Goal: Information Seeking & Learning: Compare options

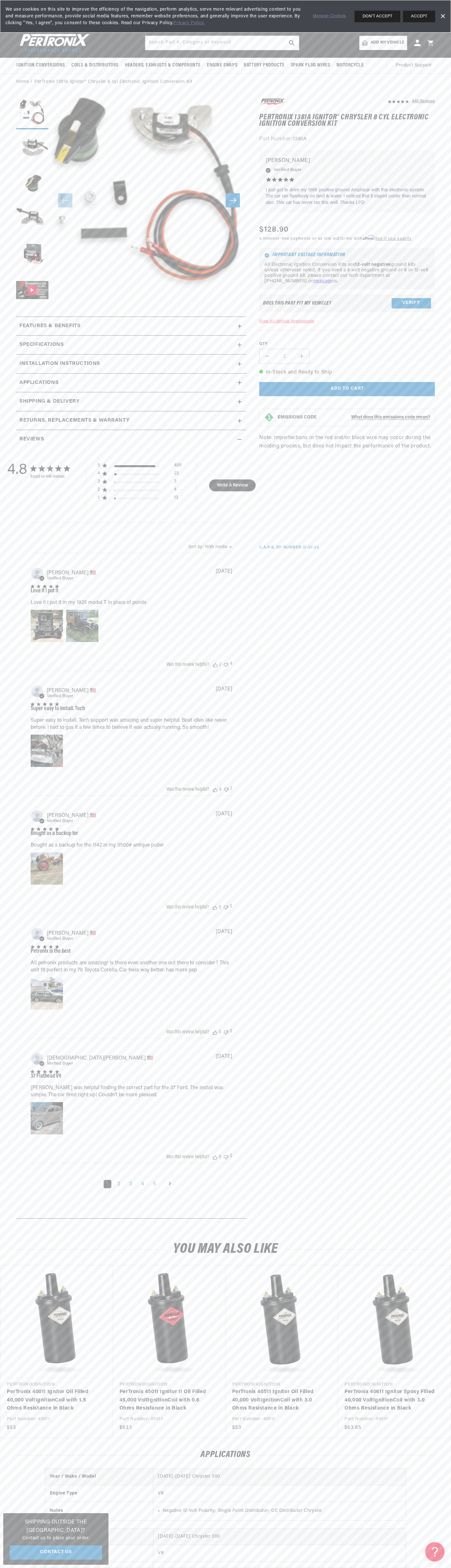
click at [301, 21] on span "We use cookies on this site to improve the efficiency of the navigation, perfor…" at bounding box center [155, 17] width 298 height 20
click at [439, 1124] on section "448 Reviews" at bounding box center [226, 659] width 451 height 1138
click at [190, 1568] on html "Skip to content Your cart Your cart is empty Get the right parts the first time…" at bounding box center [226, 784] width 451 height 1568
click at [7, 1388] on link "PerTronix 40011 Ignitor Oil Filled 40,000 Volt Ignition Coil with 1.5 Ohms Resi…" at bounding box center [54, 1400] width 93 height 25
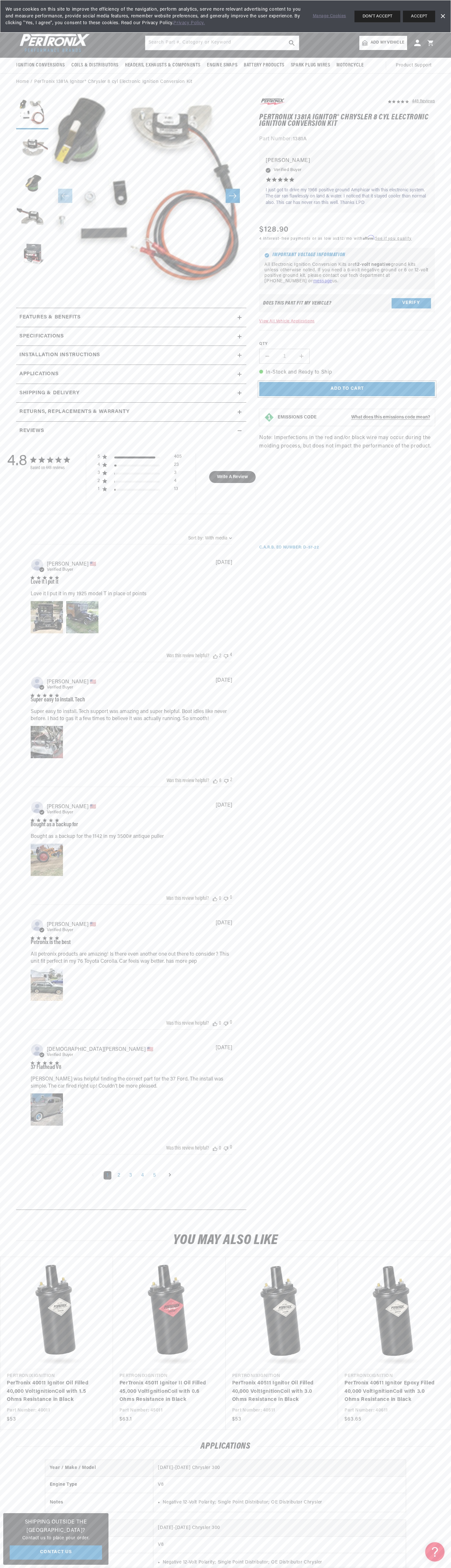
scroll to position [0, 175]
